Goal: Book appointment/travel/reservation

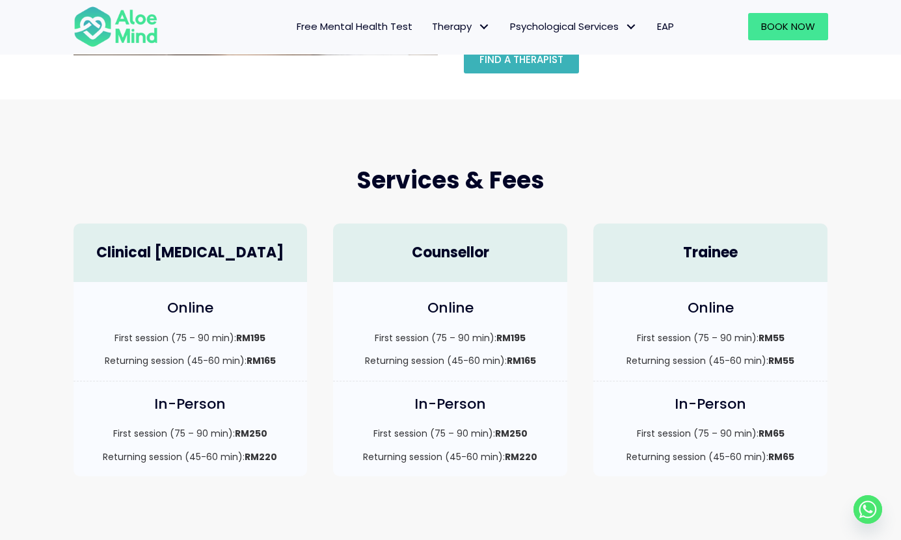
scroll to position [300, 0]
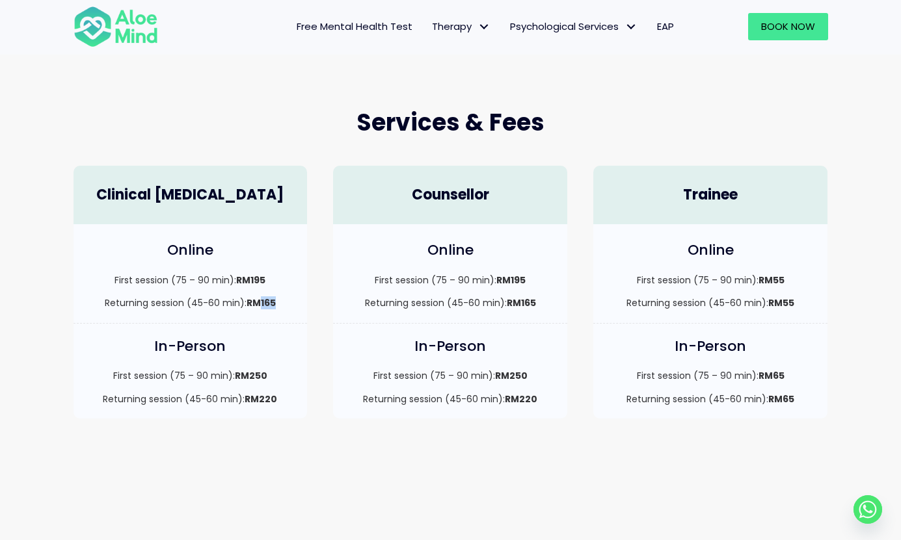
drag, startPoint x: 261, startPoint y: 303, endPoint x: 282, endPoint y: 305, distance: 20.9
click at [282, 305] on p "Returning session (45-60 min): RM165" at bounding box center [190, 303] width 208 height 13
click at [271, 297] on strong "RM165" at bounding box center [260, 303] width 29 height 13
drag, startPoint x: 260, startPoint y: 302, endPoint x: 279, endPoint y: 302, distance: 18.9
click at [279, 302] on p "Returning session (45-60 min): RM165" at bounding box center [190, 303] width 208 height 13
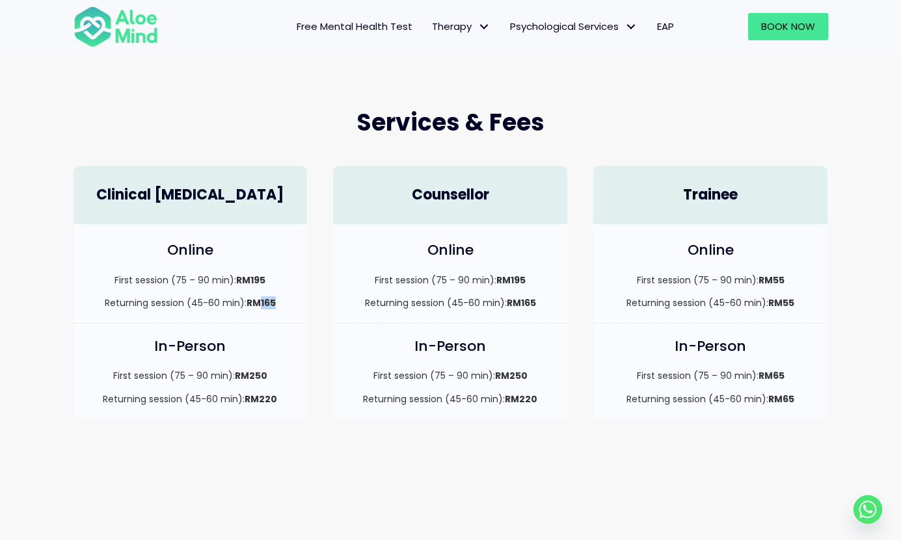
click at [267, 302] on strong "RM165" at bounding box center [260, 303] width 29 height 13
drag, startPoint x: 259, startPoint y: 304, endPoint x: 276, endPoint y: 304, distance: 16.3
click at [276, 304] on strong "RM165" at bounding box center [260, 303] width 29 height 13
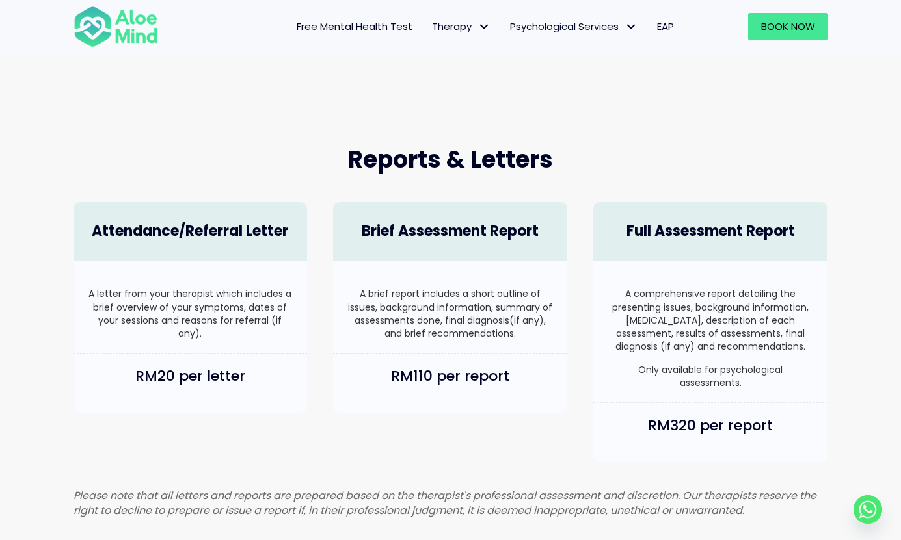
scroll to position [476, 0]
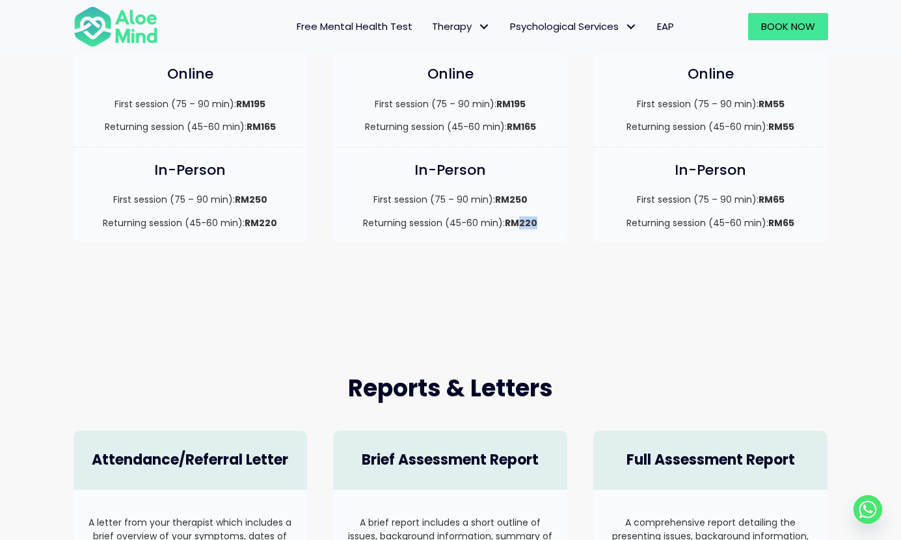
drag, startPoint x: 521, startPoint y: 224, endPoint x: 548, endPoint y: 224, distance: 27.3
click at [548, 224] on p "Returning session (45-60 min): RM220" at bounding box center [450, 223] width 208 height 13
click at [527, 155] on div "In-Person First session (75 – 90 min): RM250 Returning session (45-60 min): RM2…" at bounding box center [450, 195] width 234 height 95
drag, startPoint x: 518, startPoint y: 220, endPoint x: 540, endPoint y: 221, distance: 22.1
click at [540, 221] on p "Returning session (45-60 min): RM220" at bounding box center [450, 223] width 208 height 13
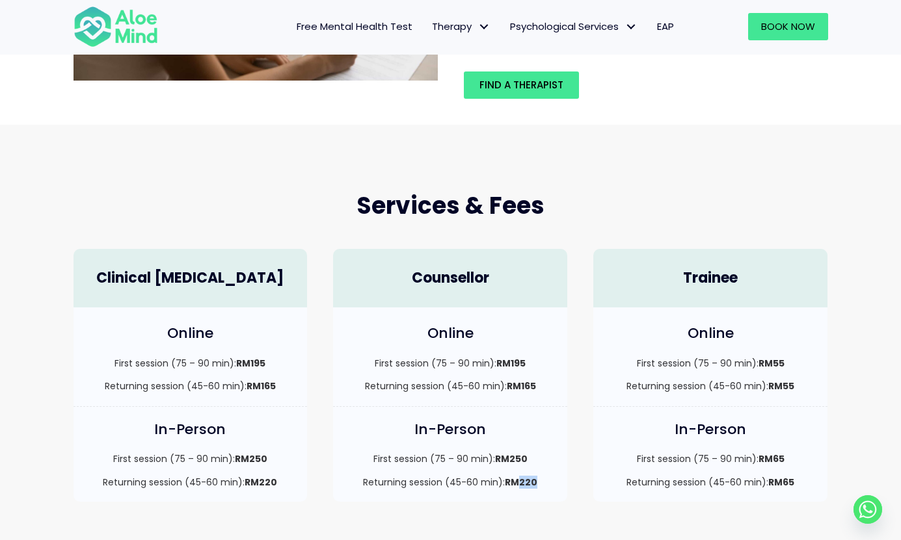
scroll to position [397, 0]
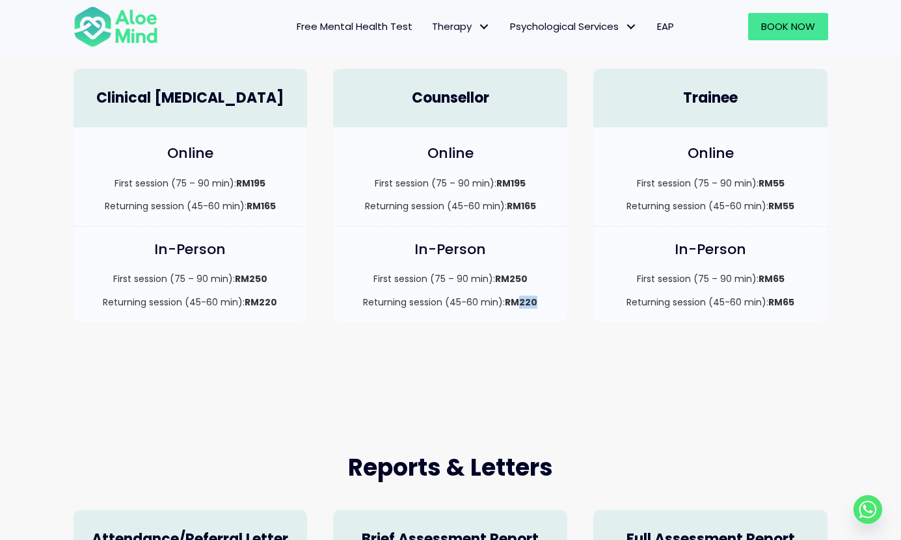
click at [516, 305] on strong "RM220" at bounding box center [521, 302] width 33 height 13
drag, startPoint x: 523, startPoint y: 299, endPoint x: 540, endPoint y: 300, distance: 16.9
click at [540, 300] on p "Returning session (45-60 min): RM220" at bounding box center [450, 302] width 208 height 13
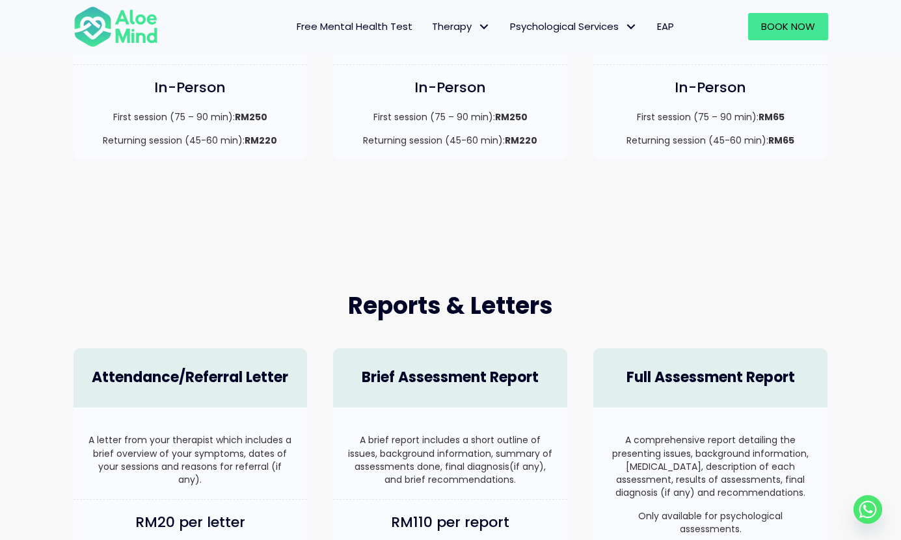
scroll to position [552, 0]
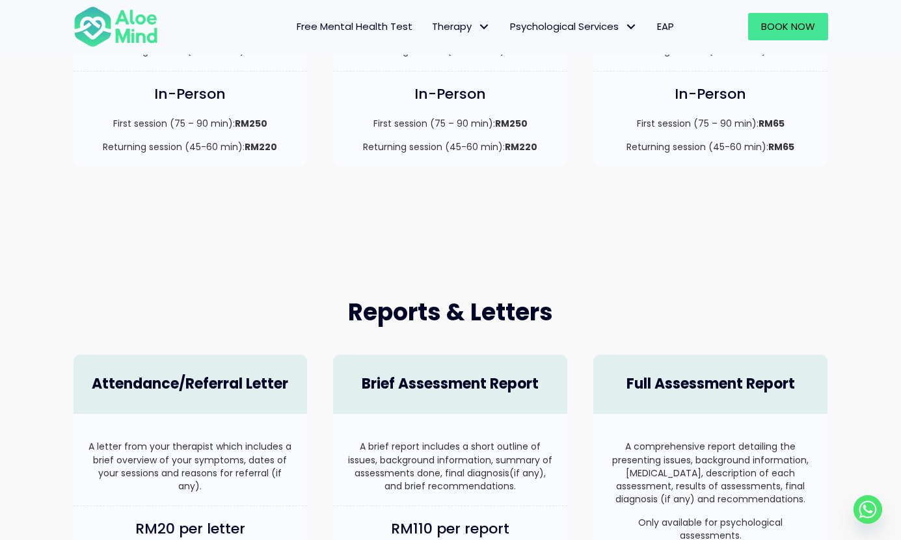
click at [257, 252] on div "Reports & Letters Attendance/Referral Letter A letter from your therapist which…" at bounding box center [450, 487] width 901 height 511
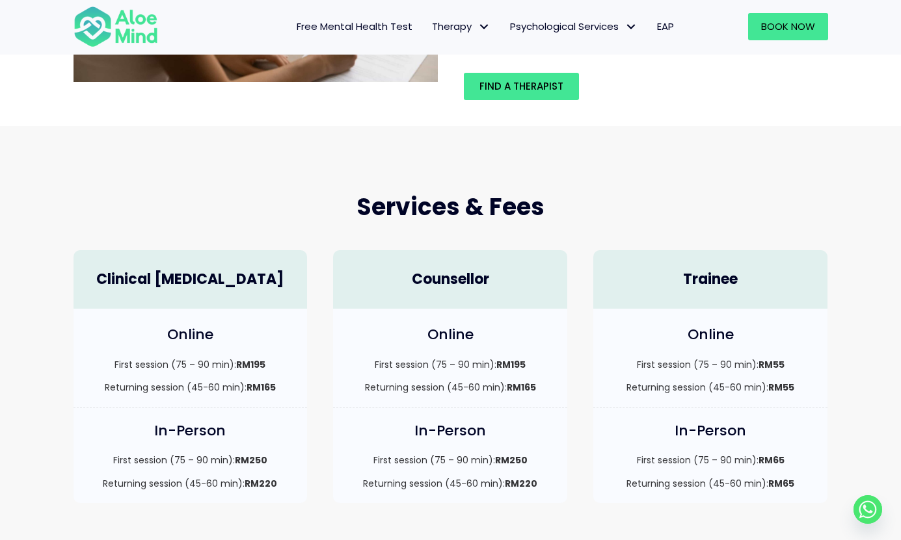
scroll to position [140, 0]
